Goal: Information Seeking & Learning: Learn about a topic

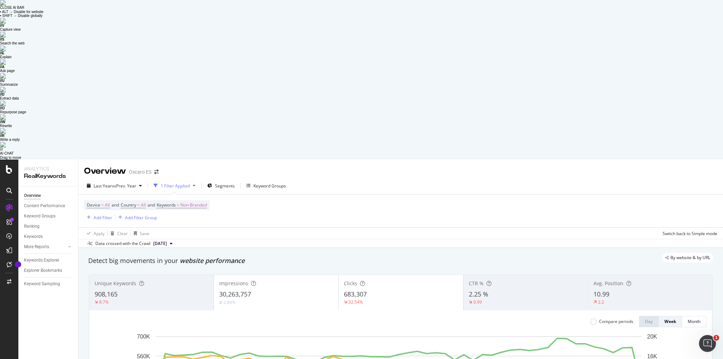
click at [253, 299] on div "2.88%" at bounding box center [276, 302] width 114 height 7
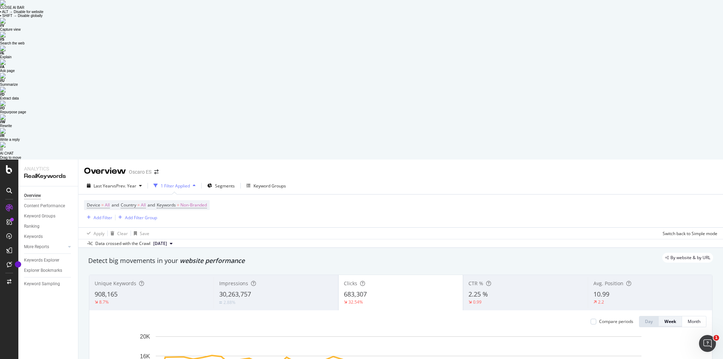
click at [671, 318] on div "Week" at bounding box center [670, 321] width 12 height 6
click at [694, 317] on div "Month" at bounding box center [694, 322] width 13 height 10
